Goal: Task Accomplishment & Management: Manage account settings

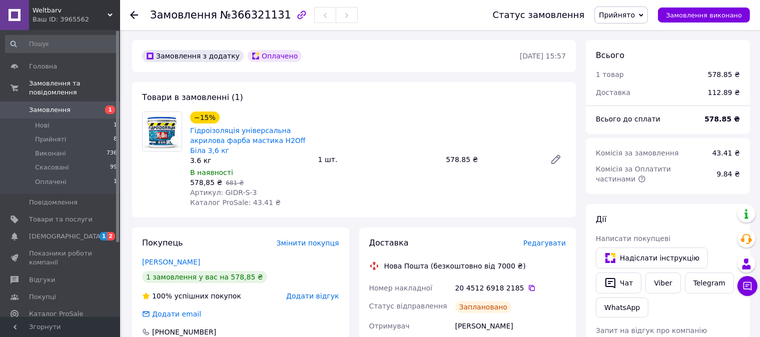
click at [58, 106] on span "Замовлення" at bounding box center [50, 110] width 42 height 9
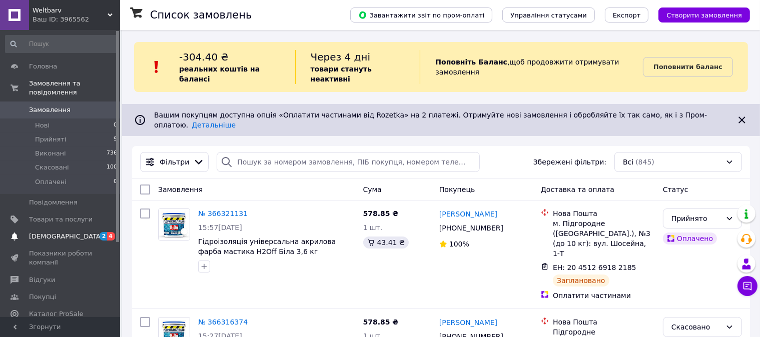
click at [68, 232] on span "[DEMOGRAPHIC_DATA]" at bounding box center [61, 236] width 64 height 9
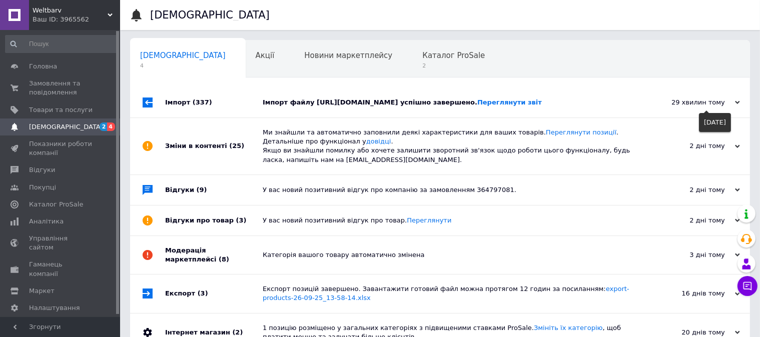
click at [709, 110] on span at bounding box center [706, 110] width 5 height 5
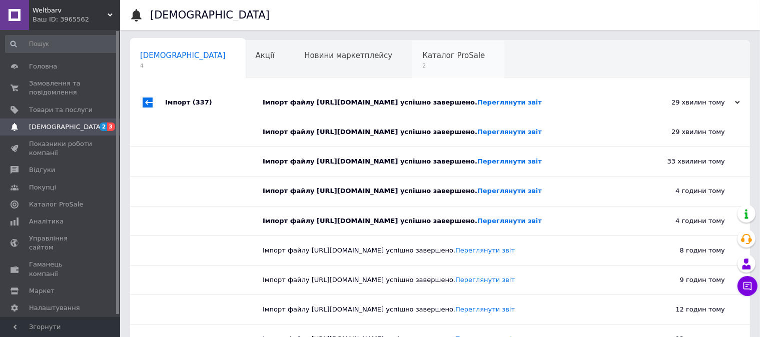
click at [423, 57] on span "Каталог ProSale" at bounding box center [454, 55] width 63 height 9
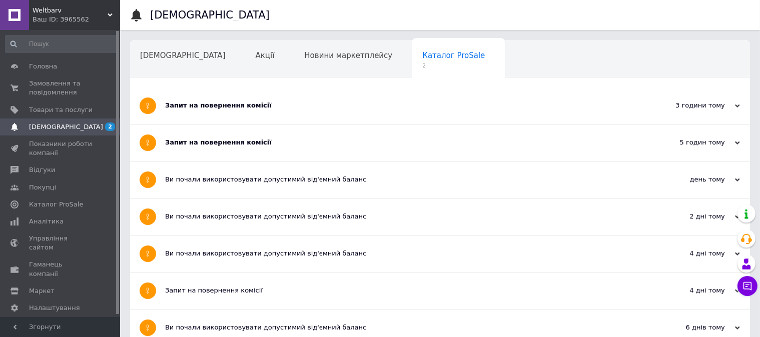
click at [240, 146] on div "Запит на повернення комісії" at bounding box center [402, 142] width 475 height 9
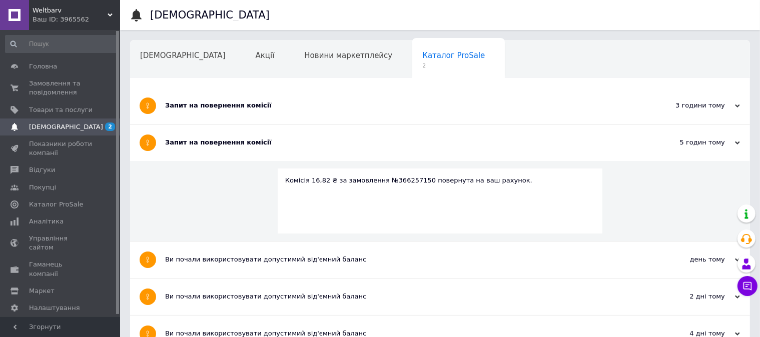
click at [224, 112] on div "Запит на повернення комісії" at bounding box center [402, 106] width 475 height 37
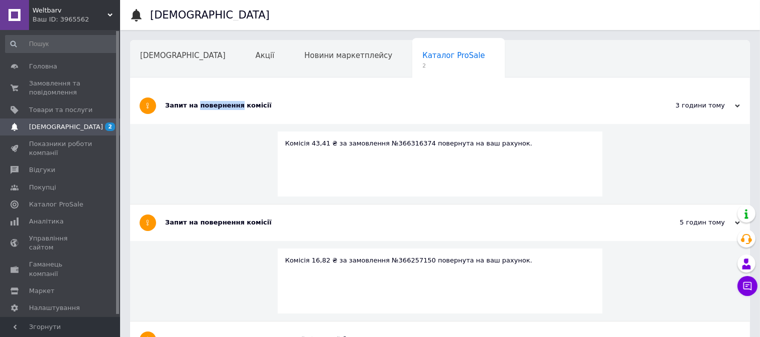
click at [224, 112] on div "Запит на повернення комісії" at bounding box center [402, 106] width 475 height 37
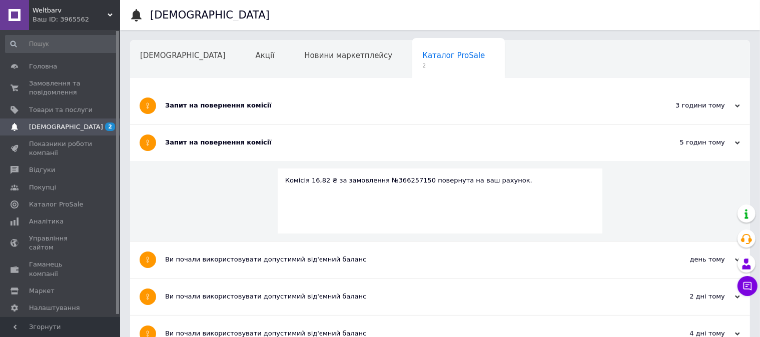
click at [169, 105] on div "Запит на повернення комісії" at bounding box center [402, 105] width 475 height 9
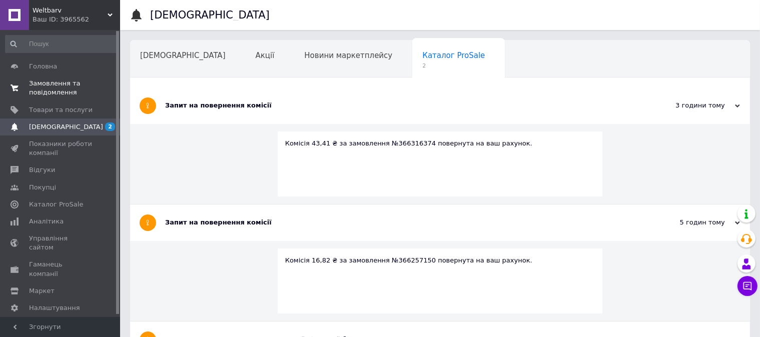
click at [45, 87] on span "Замовлення та повідомлення" at bounding box center [61, 88] width 64 height 18
